Goal: Transaction & Acquisition: Purchase product/service

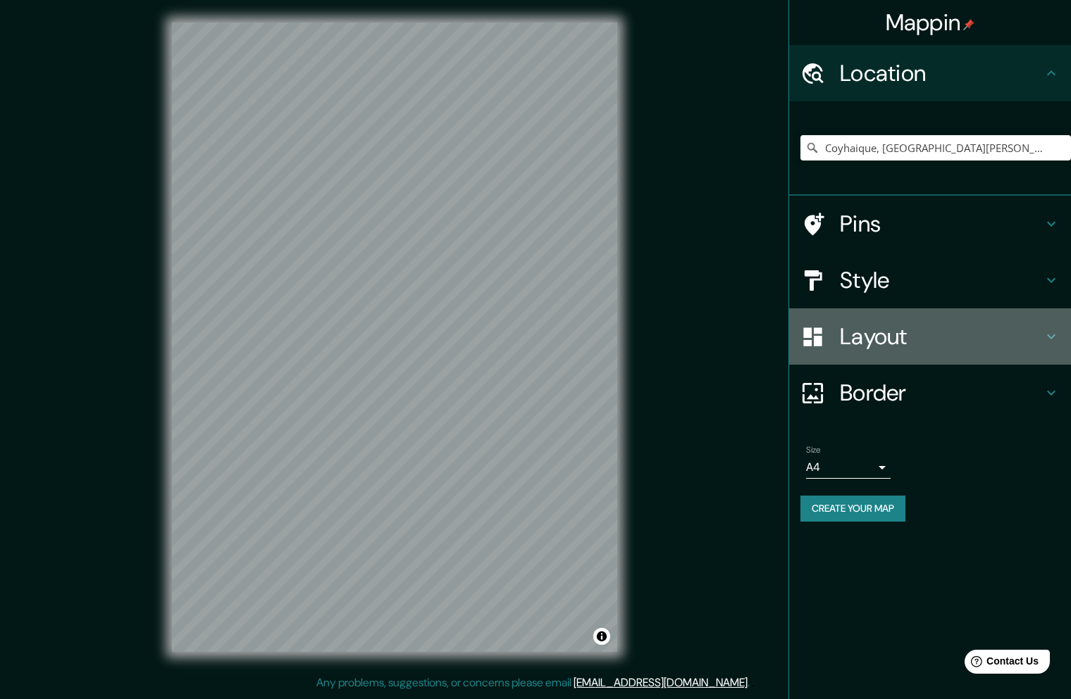
click at [867, 344] on h4 "Layout" at bounding box center [941, 337] width 203 height 28
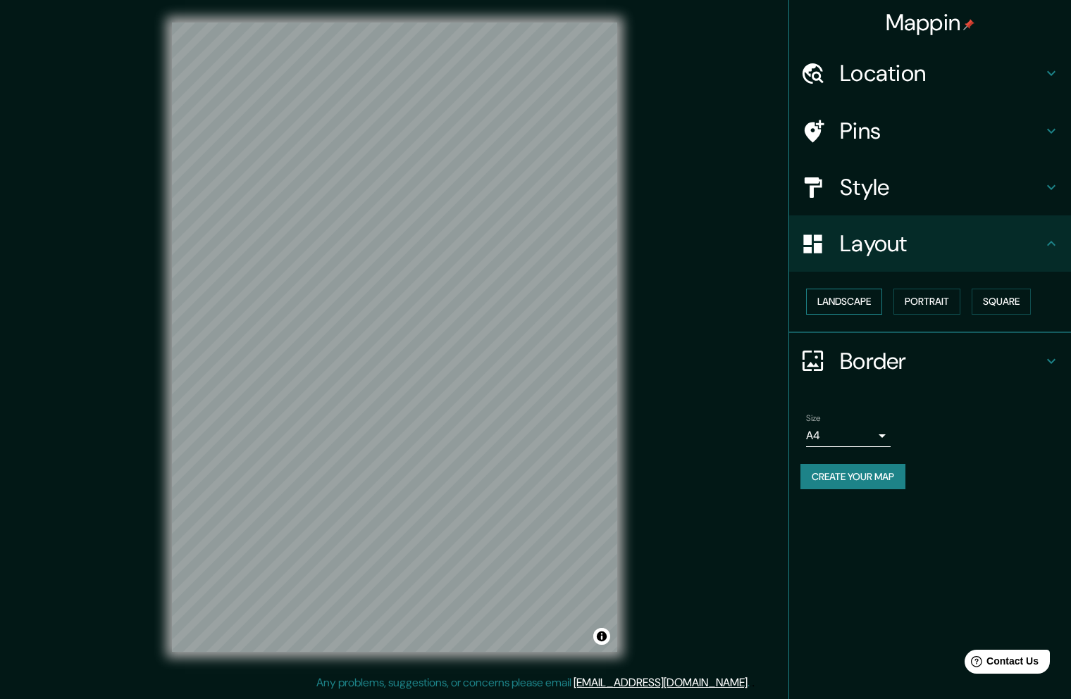
click at [849, 304] on button "Landscape" at bounding box center [844, 302] width 76 height 26
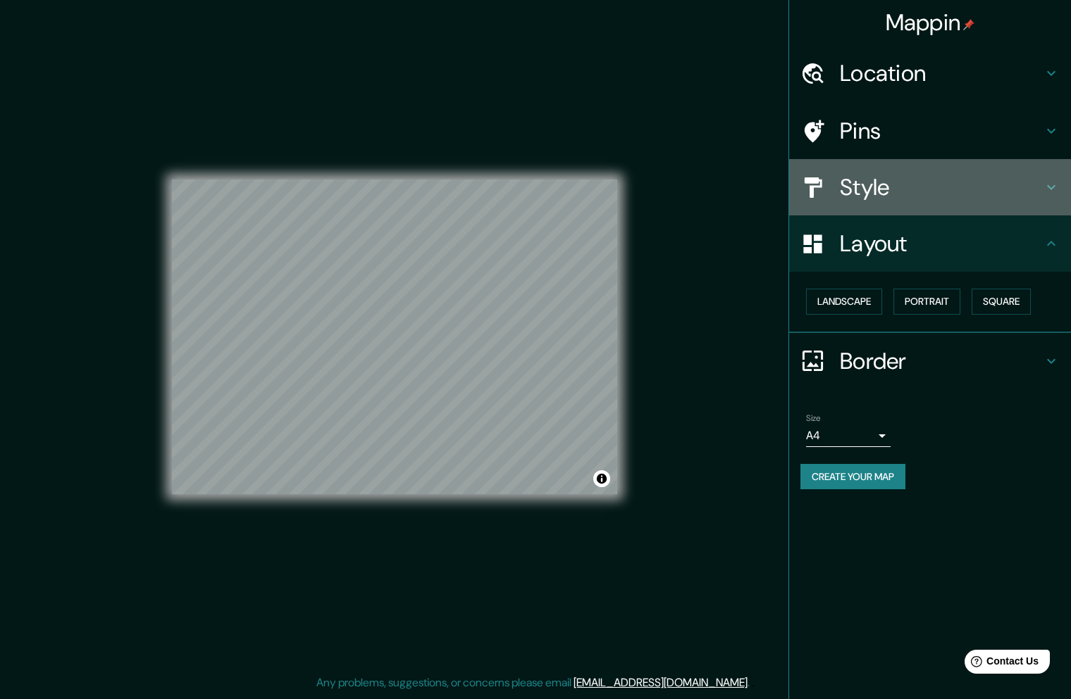
click at [861, 197] on h4 "Style" at bounding box center [941, 187] width 203 height 28
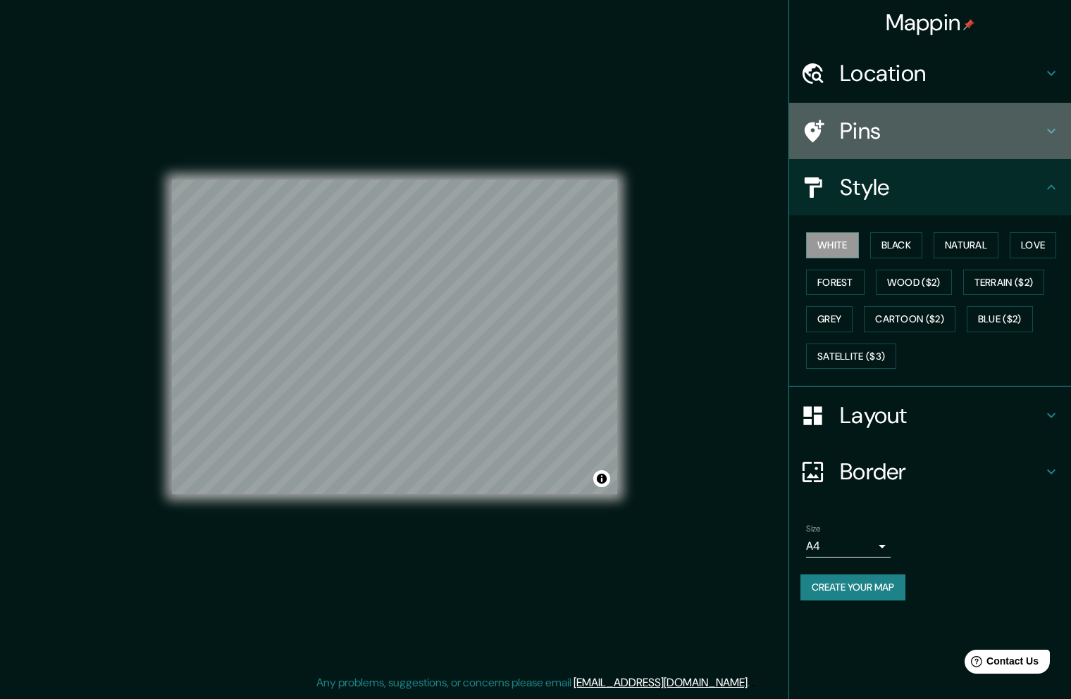
click at [847, 145] on h4 "Pins" at bounding box center [941, 131] width 203 height 28
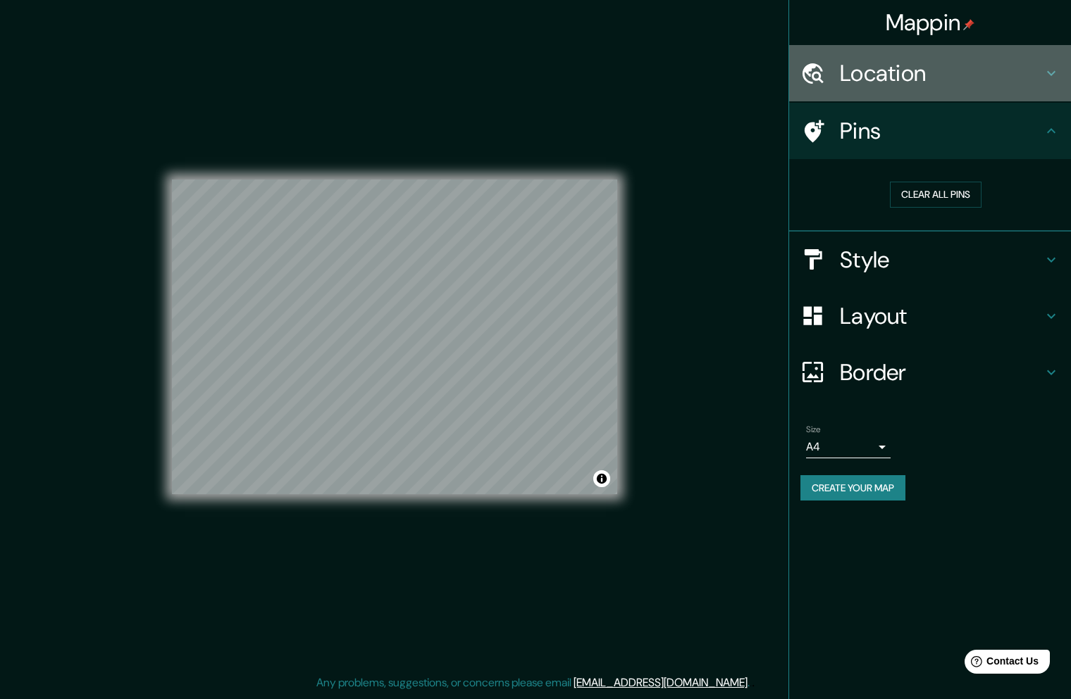
click at [844, 80] on h4 "Location" at bounding box center [941, 73] width 203 height 28
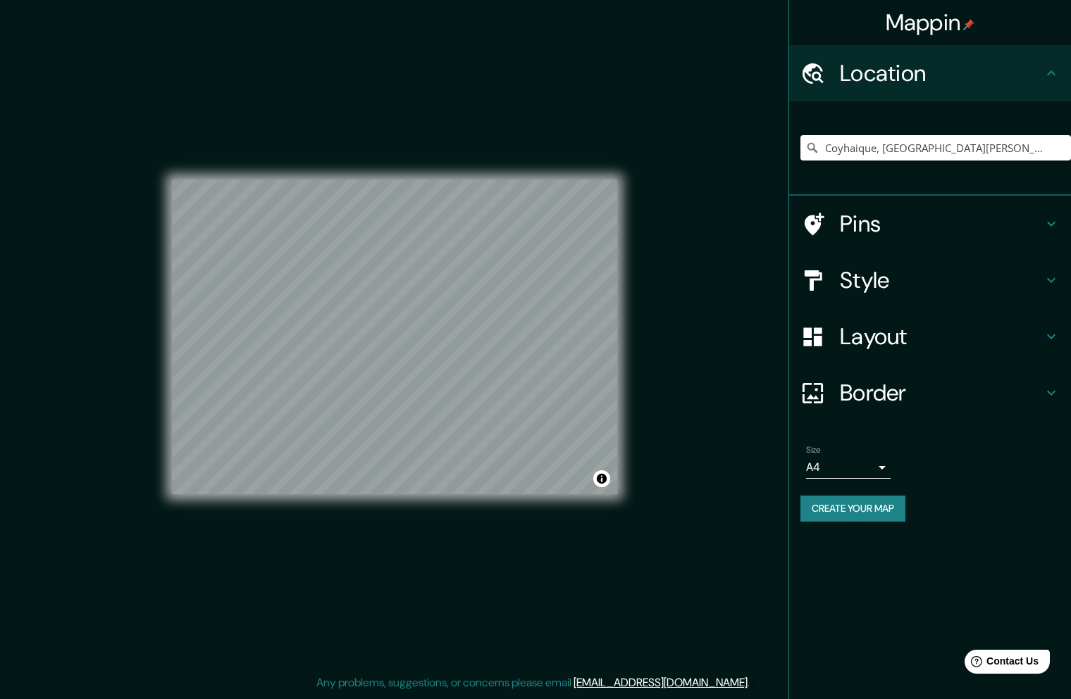
click at [844, 79] on h4 "Location" at bounding box center [941, 73] width 203 height 28
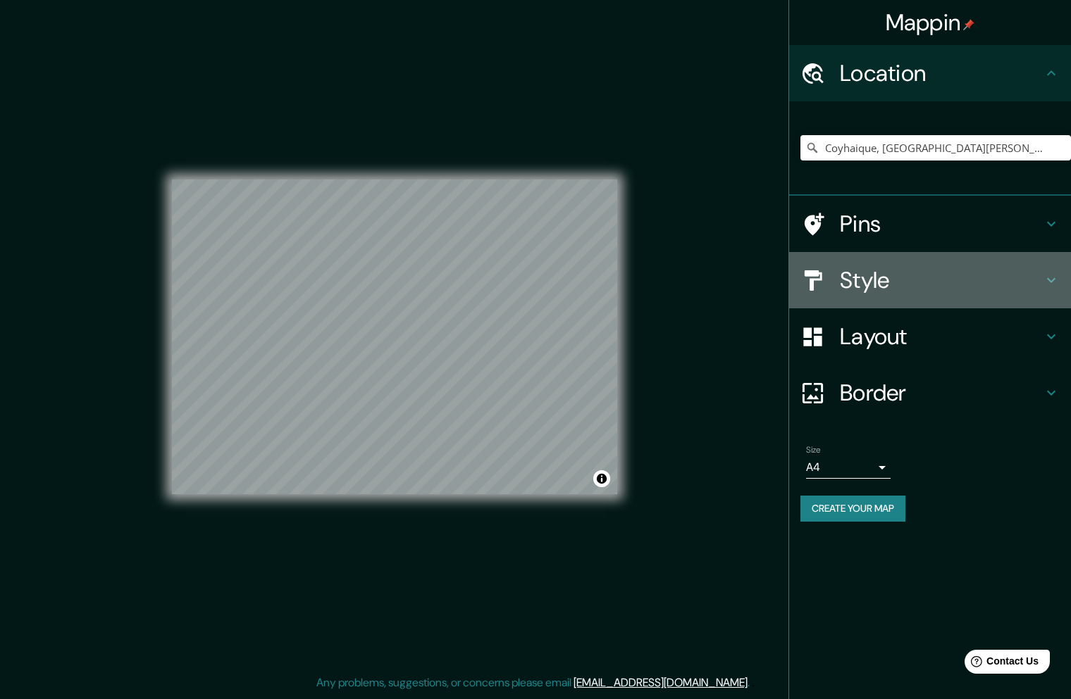
click at [850, 274] on h4 "Style" at bounding box center [941, 280] width 203 height 28
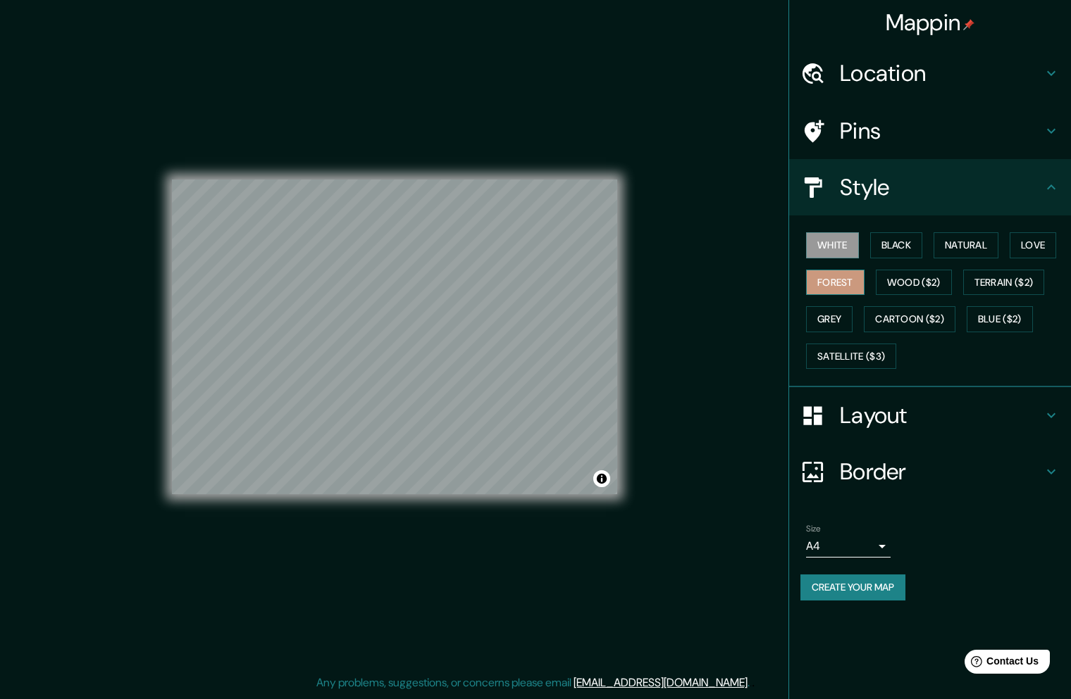
click at [837, 283] on button "Forest" at bounding box center [835, 283] width 58 height 26
click at [439, 328] on div at bounding box center [438, 326] width 11 height 11
click at [868, 547] on body "Mappin Location Coyhaique, Región de Aysén del General Carlos Ibáñez del Campo,…" at bounding box center [535, 349] width 1071 height 699
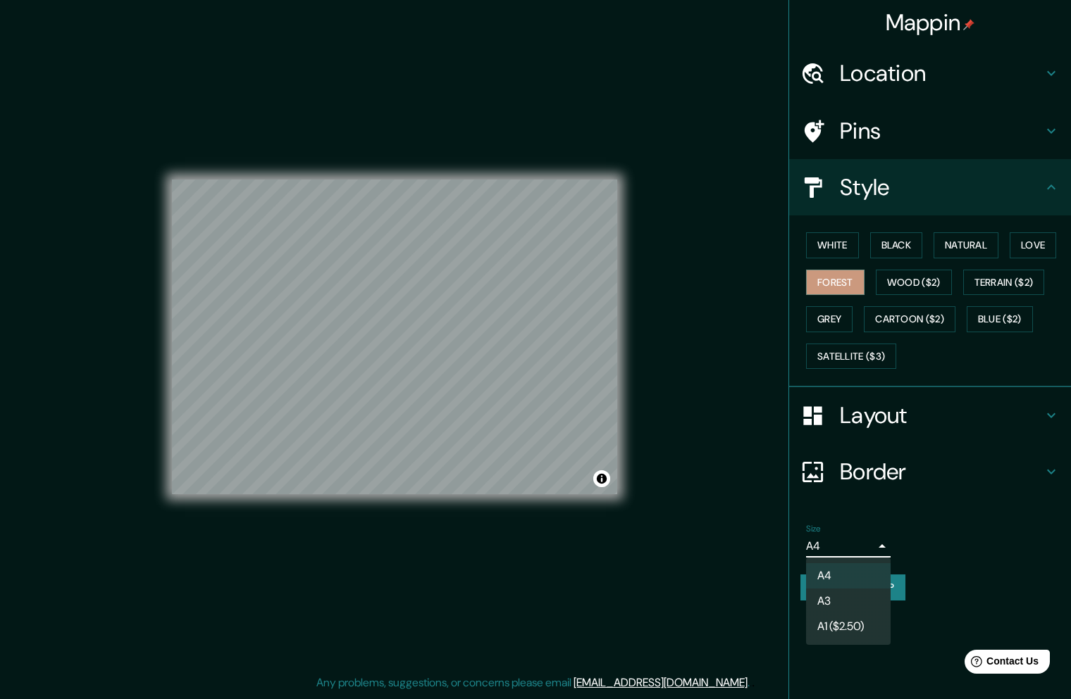
click at [847, 600] on li "A3" at bounding box center [848, 601] width 85 height 25
click at [859, 592] on button "Create your map" at bounding box center [852, 588] width 105 height 26
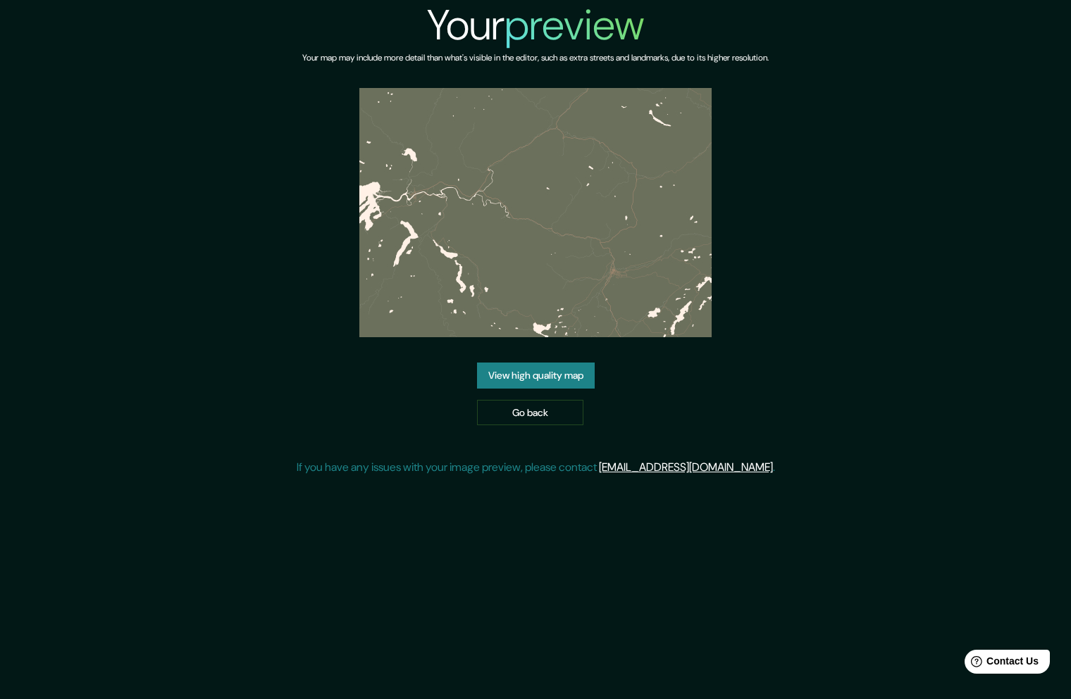
click at [564, 375] on link "View high quality map" at bounding box center [536, 376] width 118 height 26
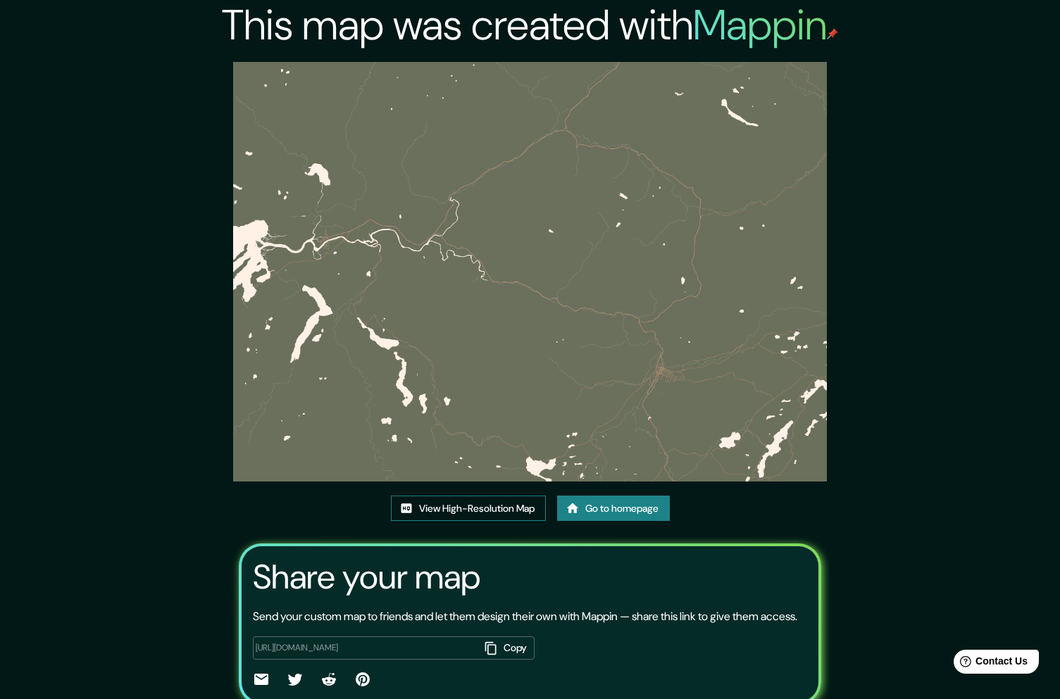
click at [450, 509] on link "View High-Resolution Map" at bounding box center [468, 509] width 155 height 26
